Goal: Information Seeking & Learning: Learn about a topic

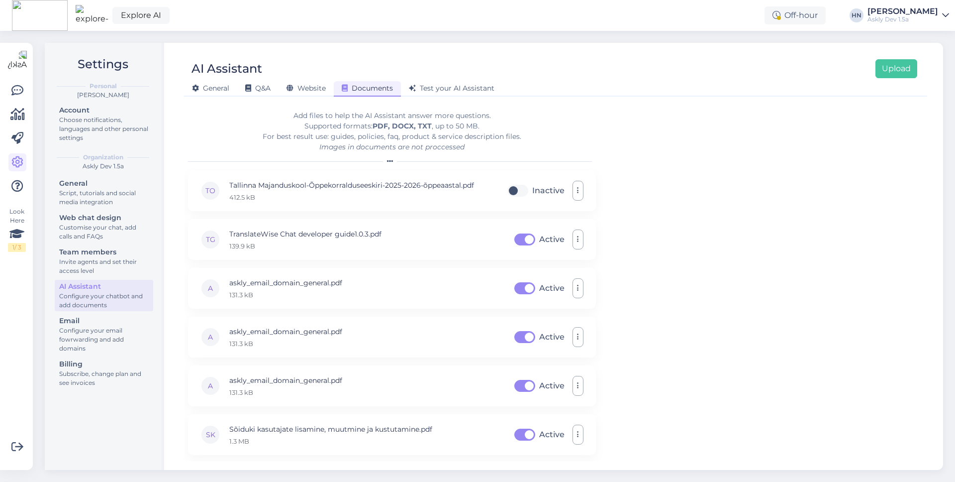
scroll to position [287, 0]
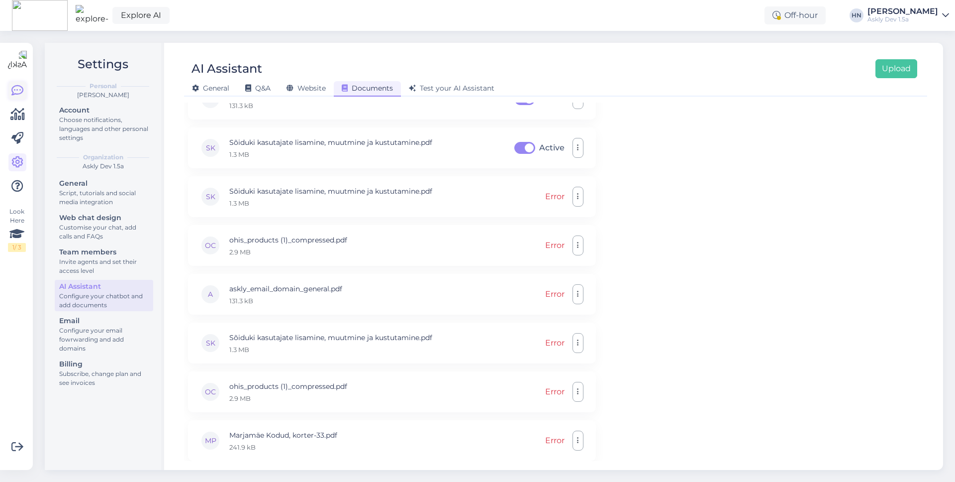
click at [13, 92] on icon at bounding box center [17, 91] width 12 height 12
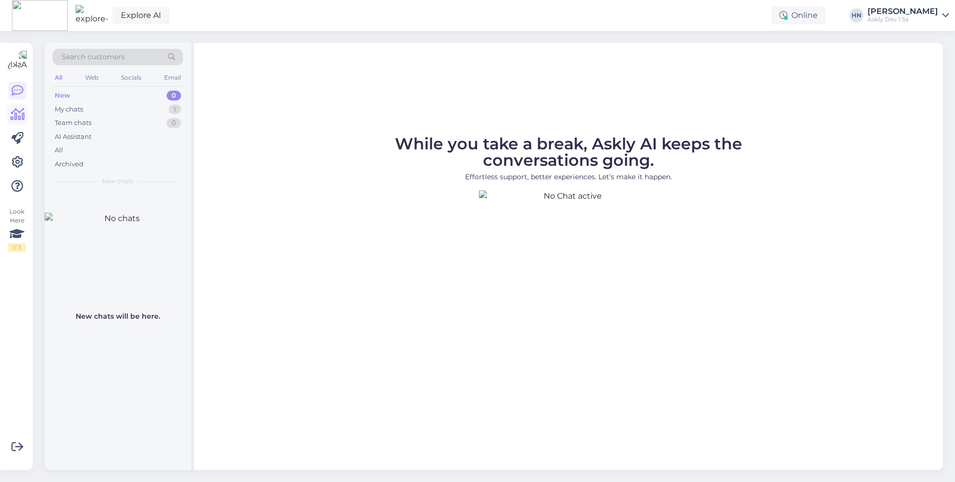
click at [22, 115] on icon at bounding box center [17, 114] width 14 height 12
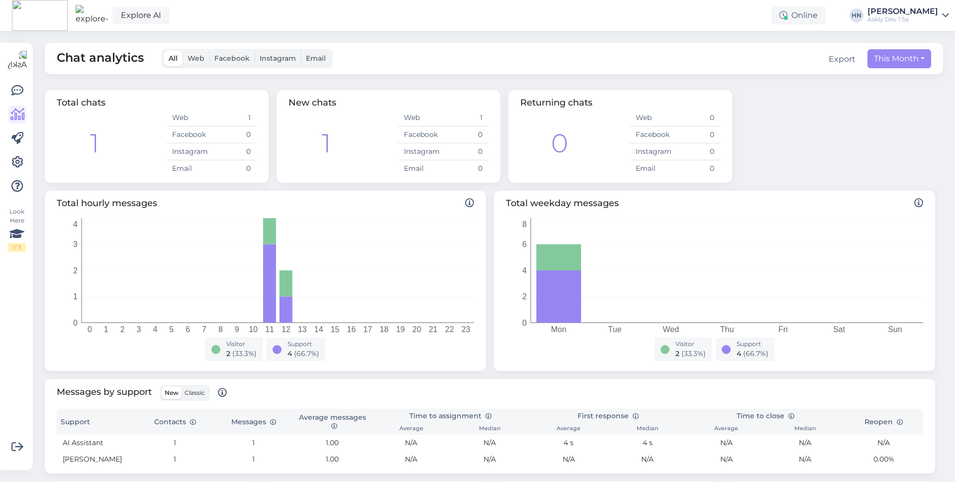
click at [179, 56] on label "All" at bounding box center [173, 58] width 19 height 15
click at [164, 51] on input "All" at bounding box center [164, 51] width 0 height 0
click at [13, 86] on icon at bounding box center [17, 91] width 12 height 12
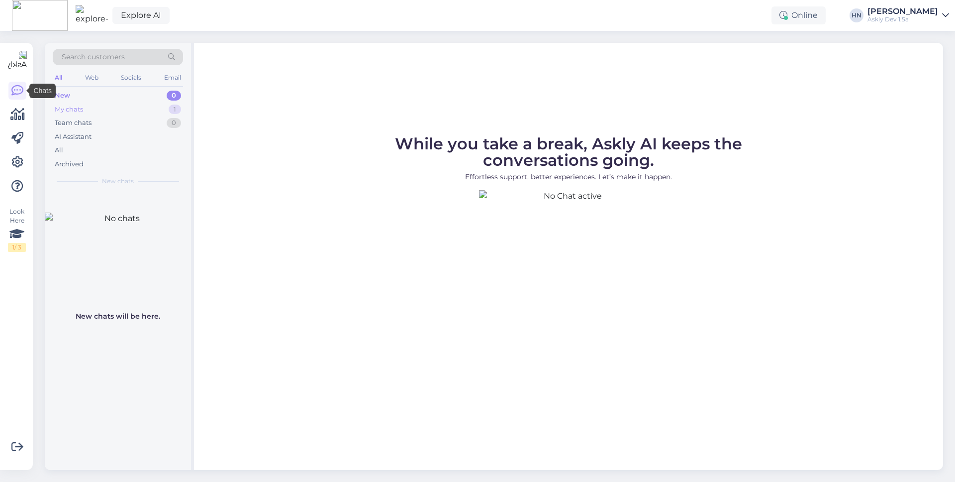
click at [83, 105] on div "My chats" at bounding box center [69, 110] width 28 height 10
click at [84, 126] on div "Team chats" at bounding box center [73, 123] width 37 height 10
click at [14, 112] on icon at bounding box center [17, 114] width 14 height 12
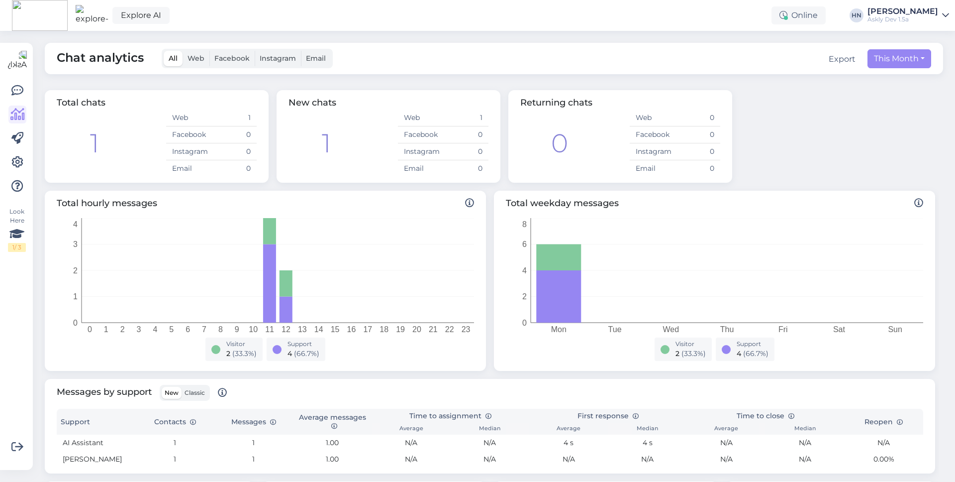
click at [882, 49] on div "This Month" at bounding box center [900, 58] width 64 height 19
click at [884, 62] on button "This Month" at bounding box center [900, 58] width 64 height 19
select select "9"
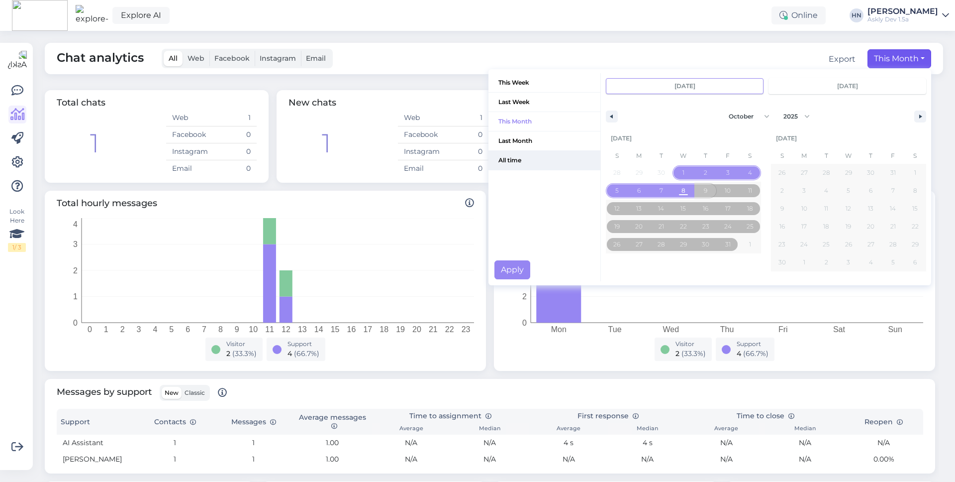
click at [504, 158] on span "All time" at bounding box center [545, 160] width 112 height 19
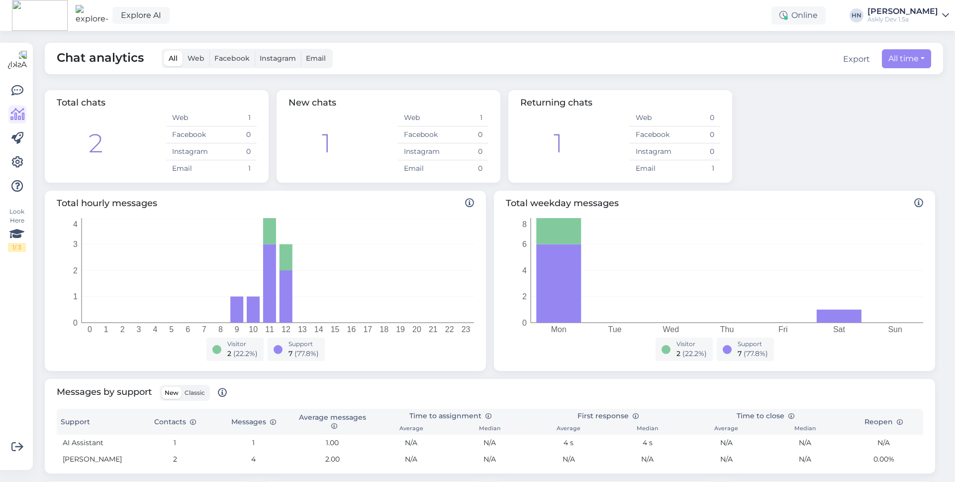
click at [523, 38] on div "Chat analytics All Web Facebook Instagram Email Export All time This Week Last …" at bounding box center [497, 256] width 917 height 451
